Goal: Task Accomplishment & Management: Use online tool/utility

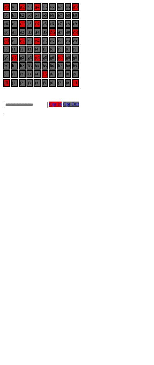
click at [48, 108] on input "text" at bounding box center [26, 105] width 44 height 6
type input "**"
click at [62, 107] on link "Opt In" at bounding box center [55, 104] width 13 height 5
